Goal: Task Accomplishment & Management: Complete application form

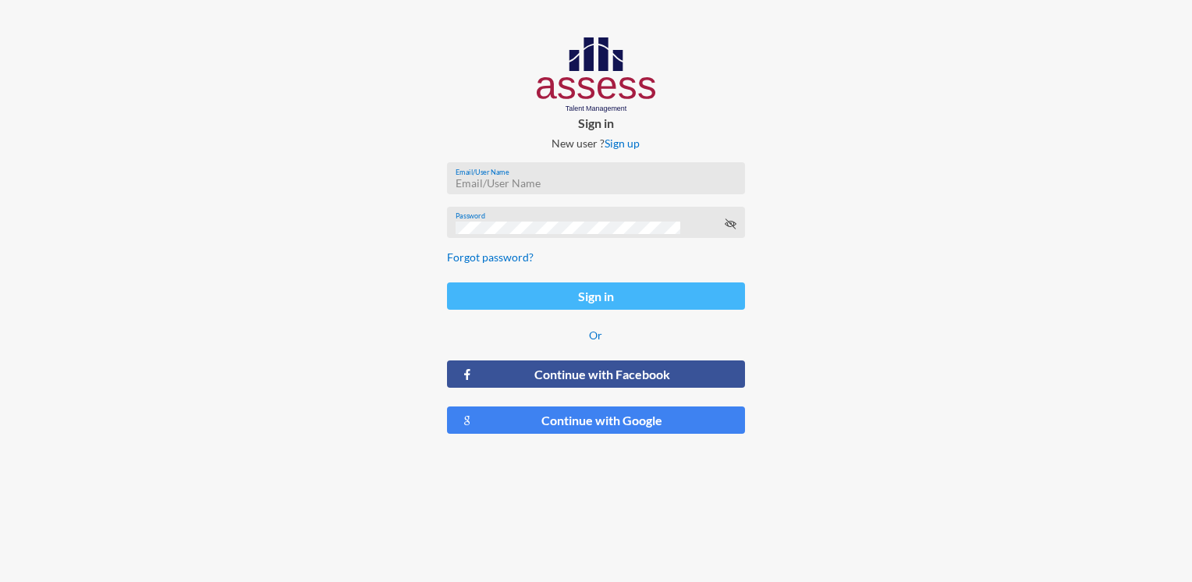
type input "HAH – Talent Map"
click at [654, 292] on button "Sign in" at bounding box center [595, 295] width 297 height 27
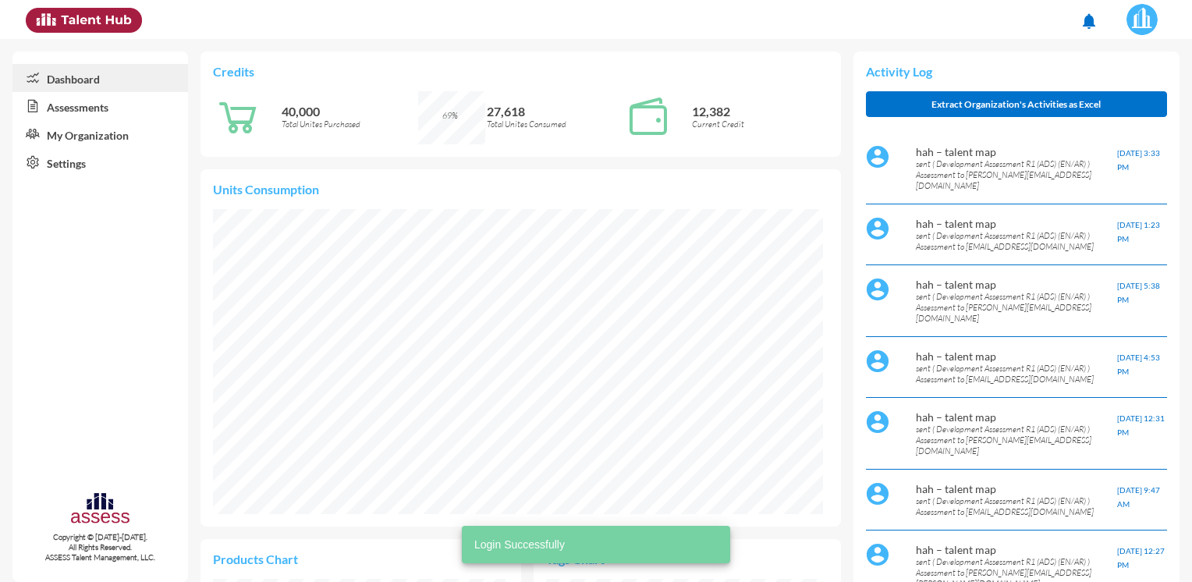
scroll to position [138, 292]
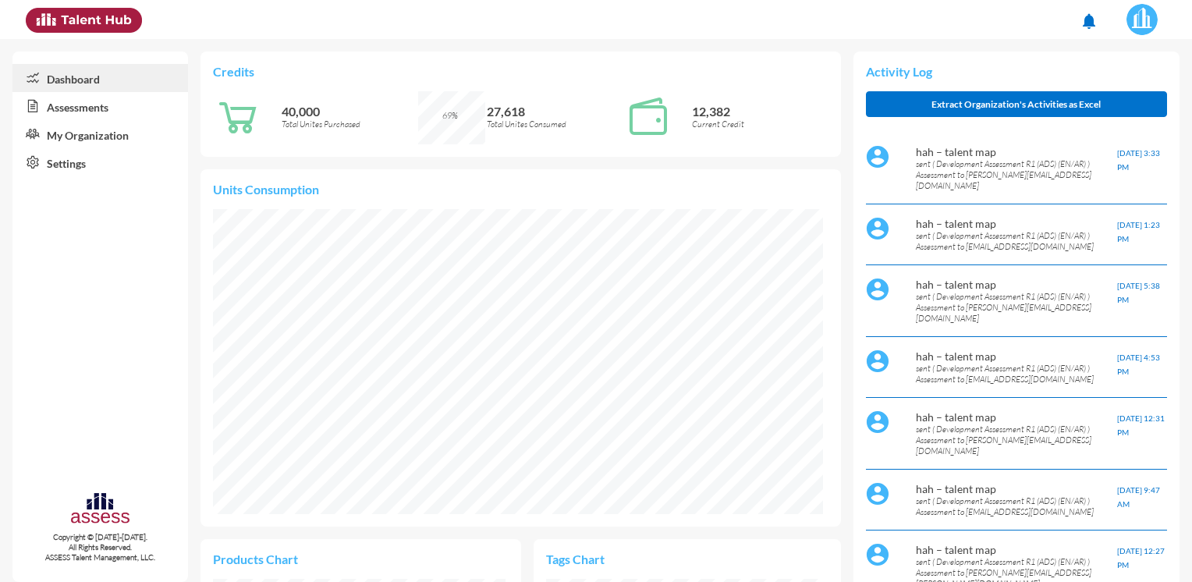
click at [83, 113] on link "Assessments" at bounding box center [99, 106] width 175 height 28
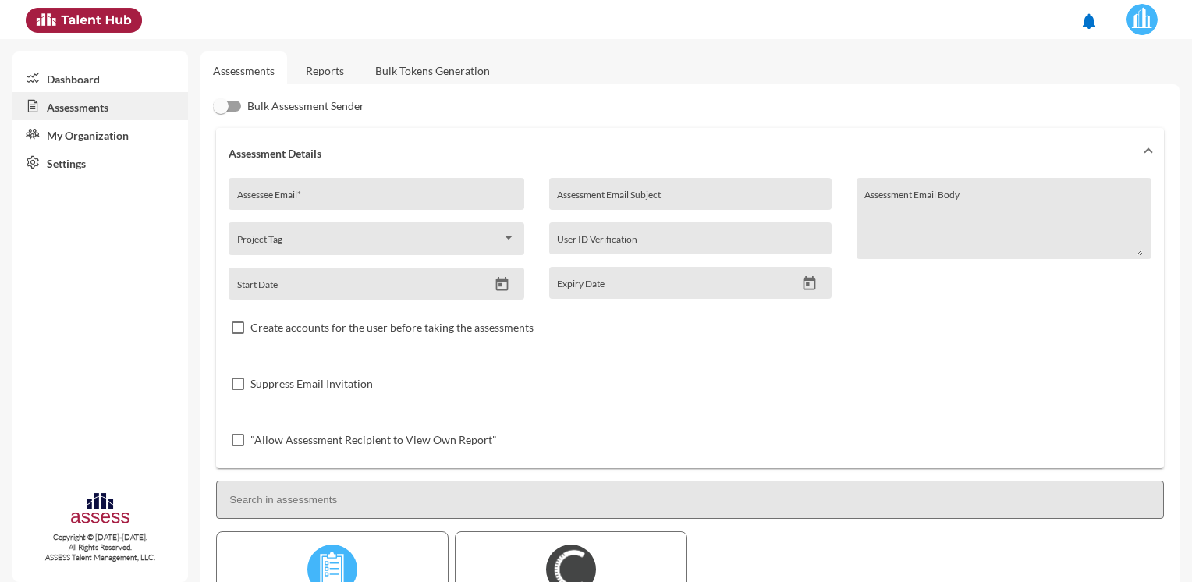
click at [340, 67] on link "Reports" at bounding box center [324, 70] width 63 height 38
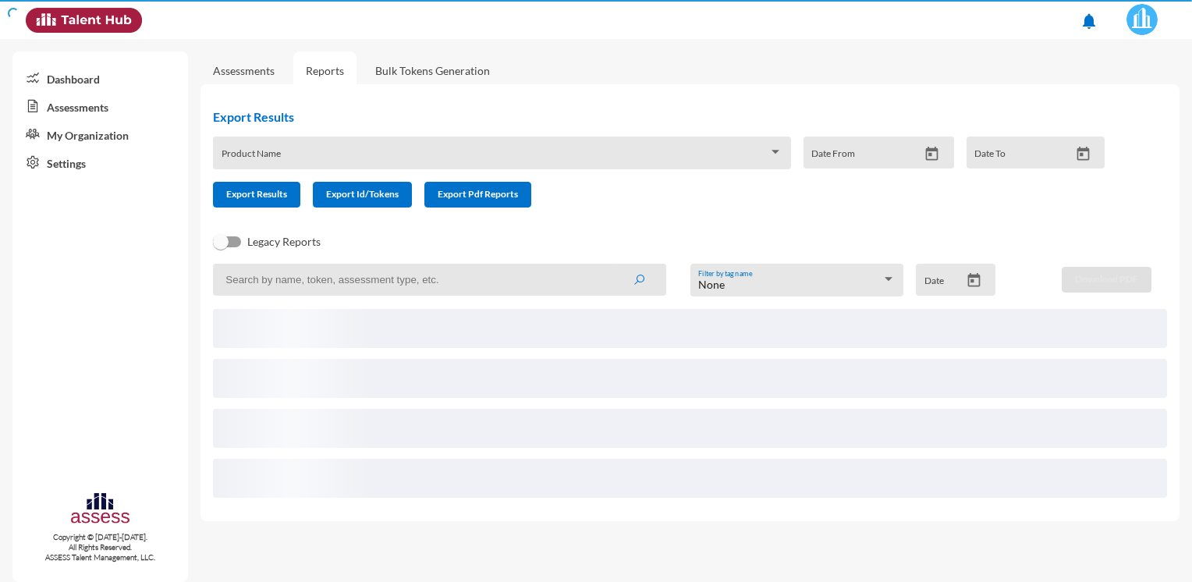
click at [312, 154] on span at bounding box center [495, 158] width 547 height 12
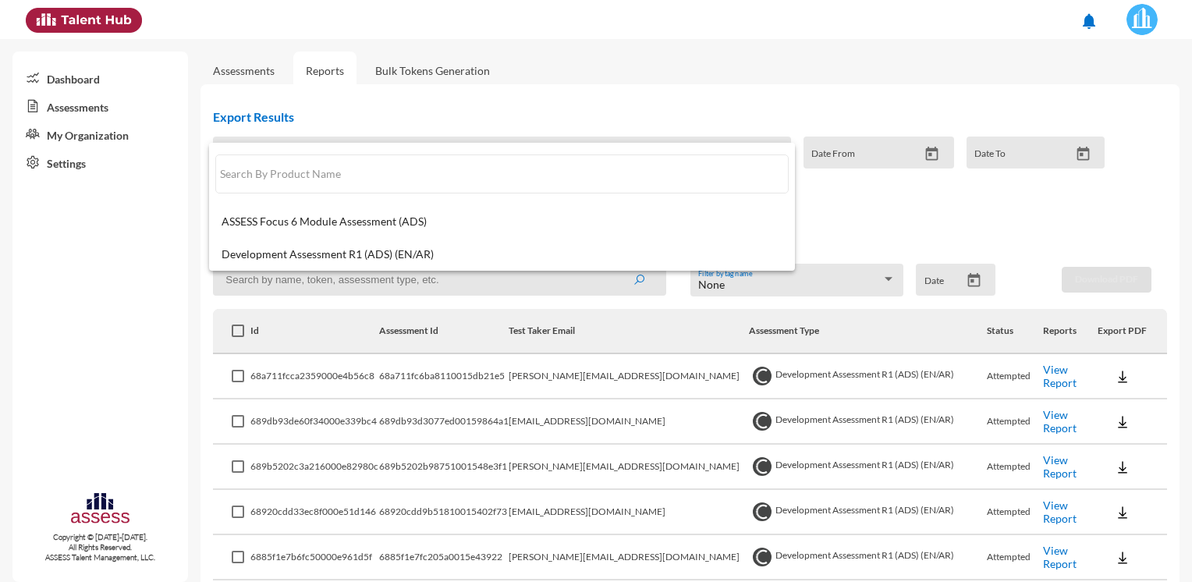
click at [309, 290] on div at bounding box center [596, 291] width 1192 height 582
click at [309, 285] on input at bounding box center [439, 280] width 453 height 32
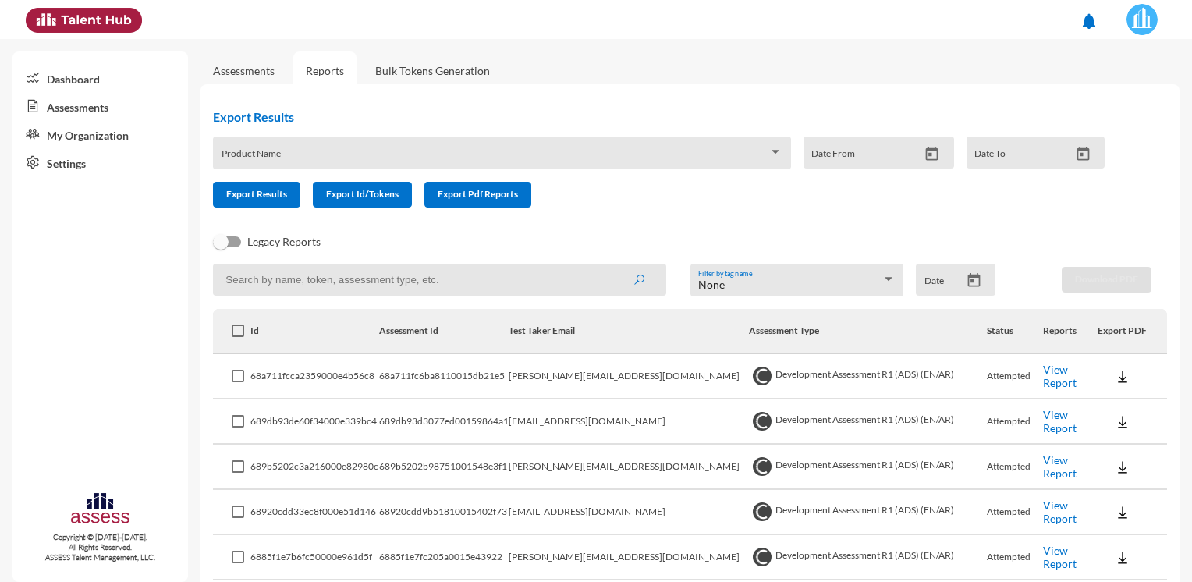
click at [428, 273] on input at bounding box center [439, 280] width 453 height 32
paste input "[PERSON_NAME][EMAIL_ADDRESS][DOMAIN_NAME]"
type input "[PERSON_NAME][EMAIL_ADDRESS][DOMAIN_NAME]"
click at [614, 265] on button "submit" at bounding box center [639, 279] width 50 height 28
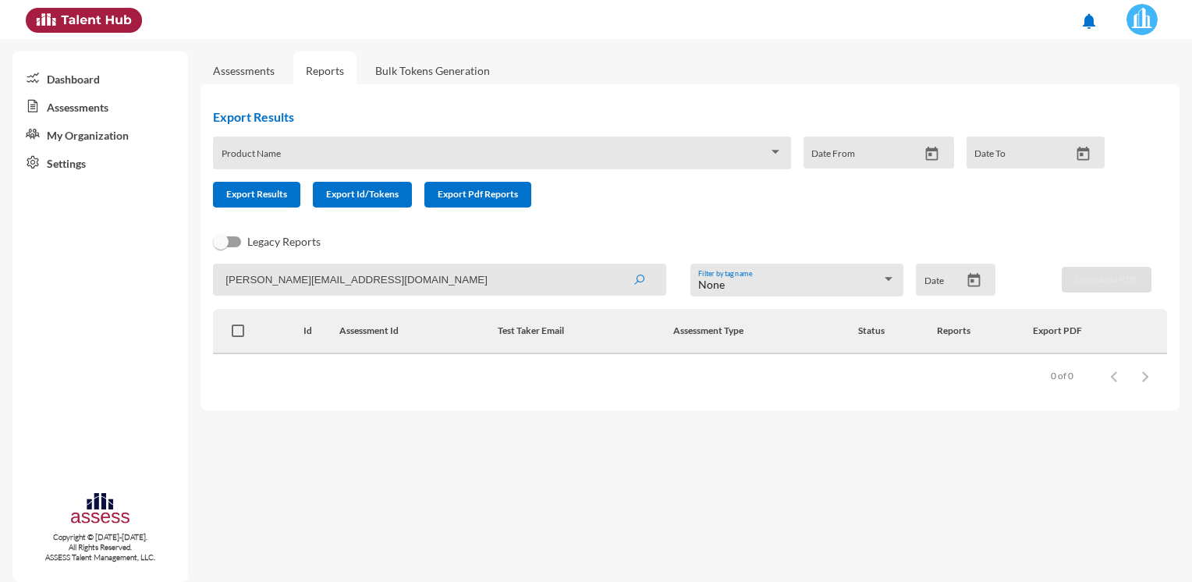
drag, startPoint x: 424, startPoint y: 277, endPoint x: 144, endPoint y: 295, distance: 280.6
click at [144, 295] on mat-sidenav-container "Dashboard Assessments My Organization Settings Copyright © [DATE]-[DATE]. All R…" at bounding box center [596, 310] width 1192 height 543
drag, startPoint x: 270, startPoint y: 70, endPoint x: 270, endPoint y: 80, distance: 10.1
click at [270, 69] on link "Assessments" at bounding box center [244, 70] width 62 height 13
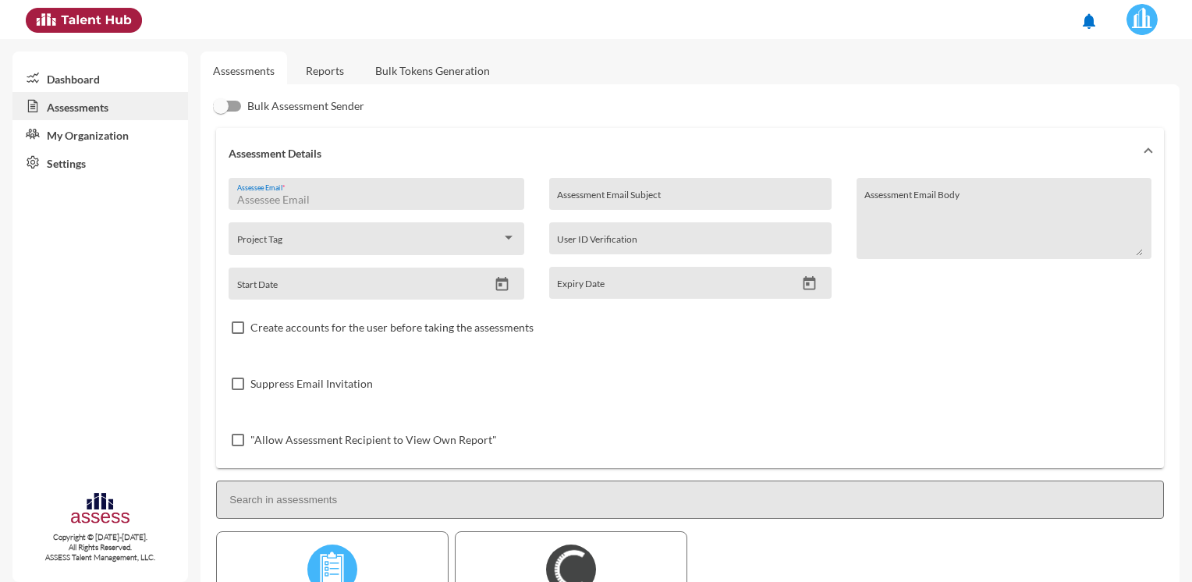
click at [303, 199] on input "Assessee Email *" at bounding box center [376, 199] width 278 height 12
paste input "[PERSON_NAME][EMAIL_ADDRESS][DOMAIN_NAME]"
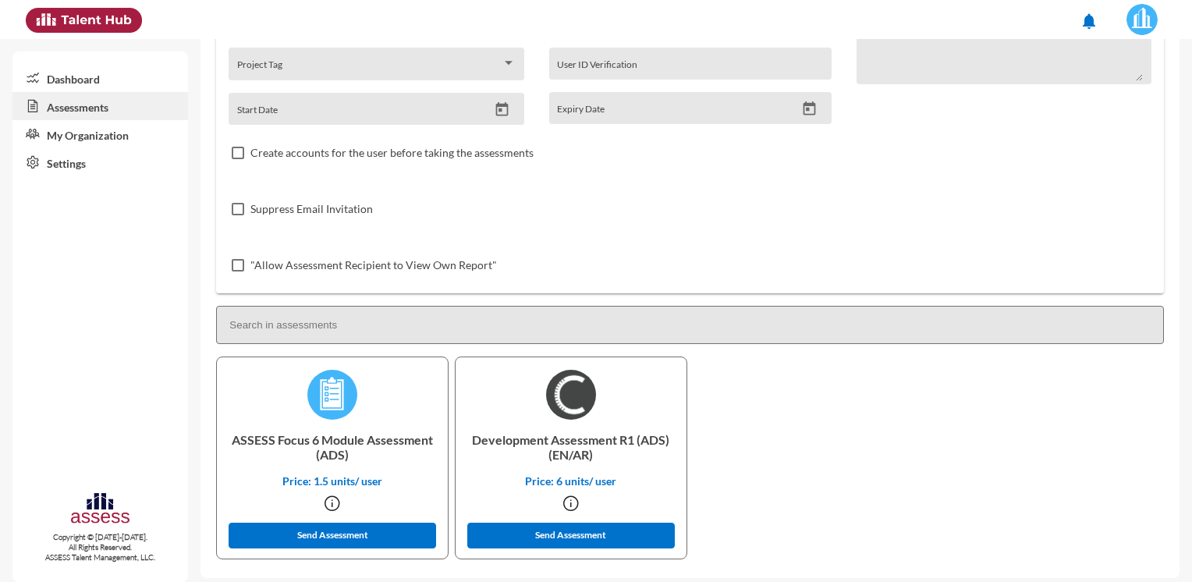
scroll to position [183, 0]
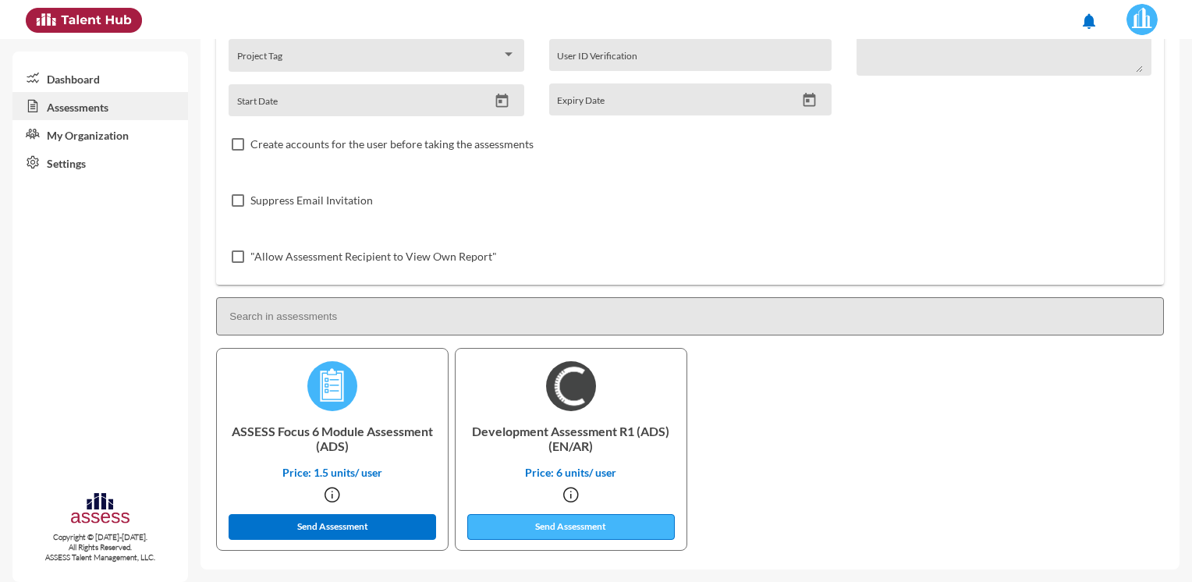
type input "[PERSON_NAME][EMAIL_ADDRESS][DOMAIN_NAME]"
click at [541, 526] on button "Send Assessment" at bounding box center [570, 527] width 207 height 26
